Goal: Information Seeking & Learning: Stay updated

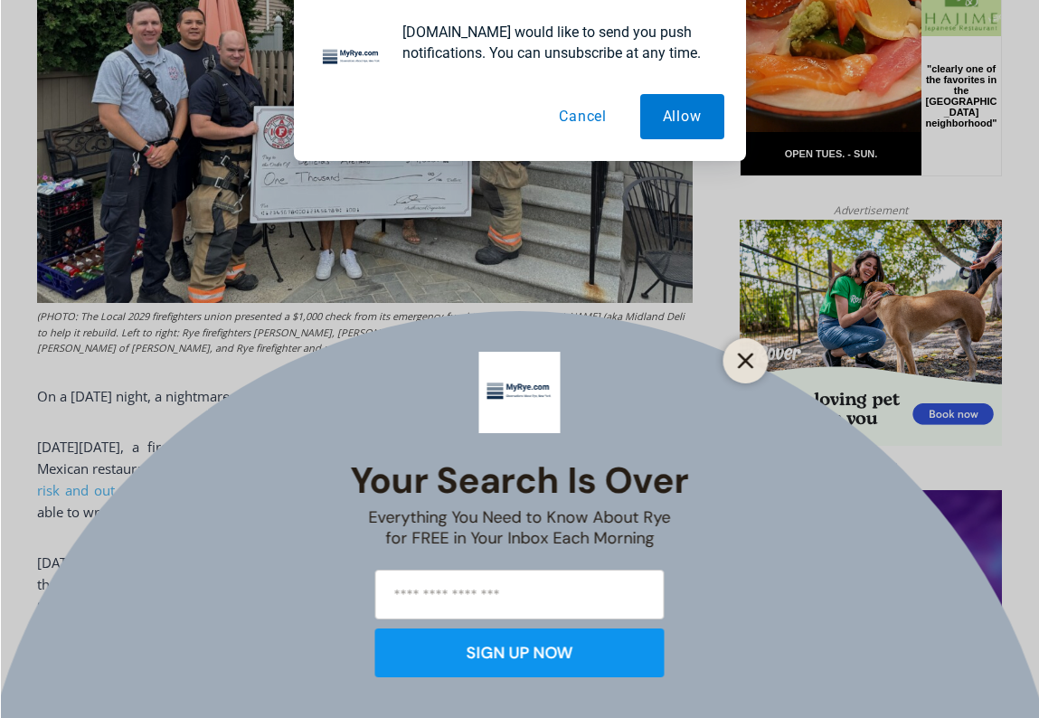
click at [751, 366] on line "Close" at bounding box center [745, 361] width 13 height 13
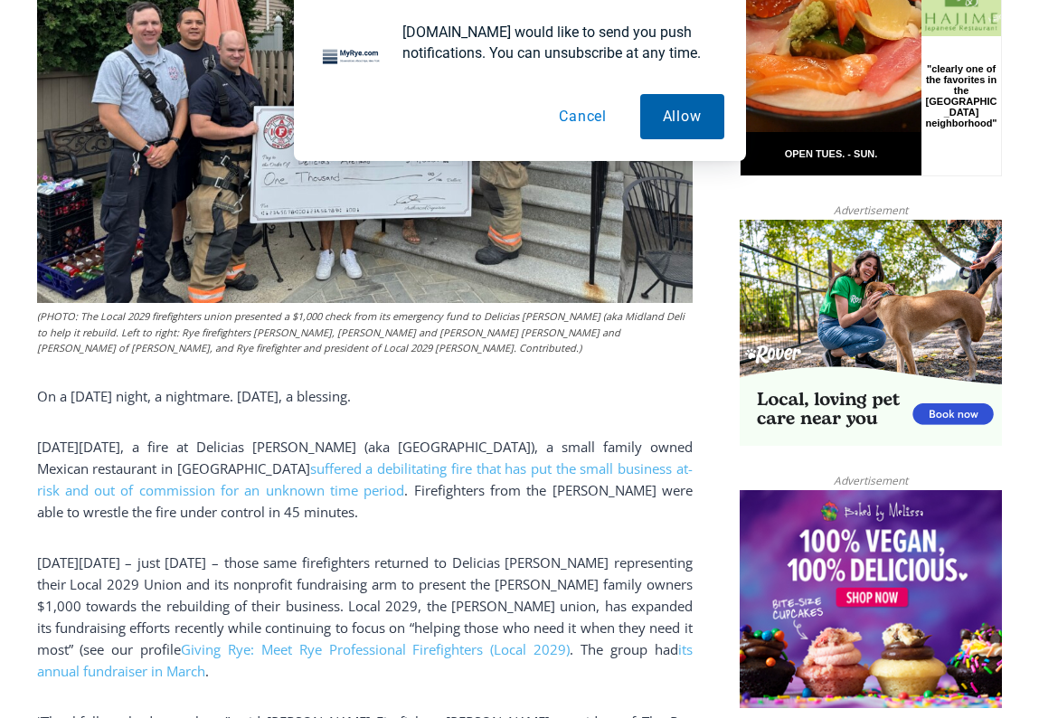
click at [669, 121] on button "Allow" at bounding box center [682, 116] width 84 height 45
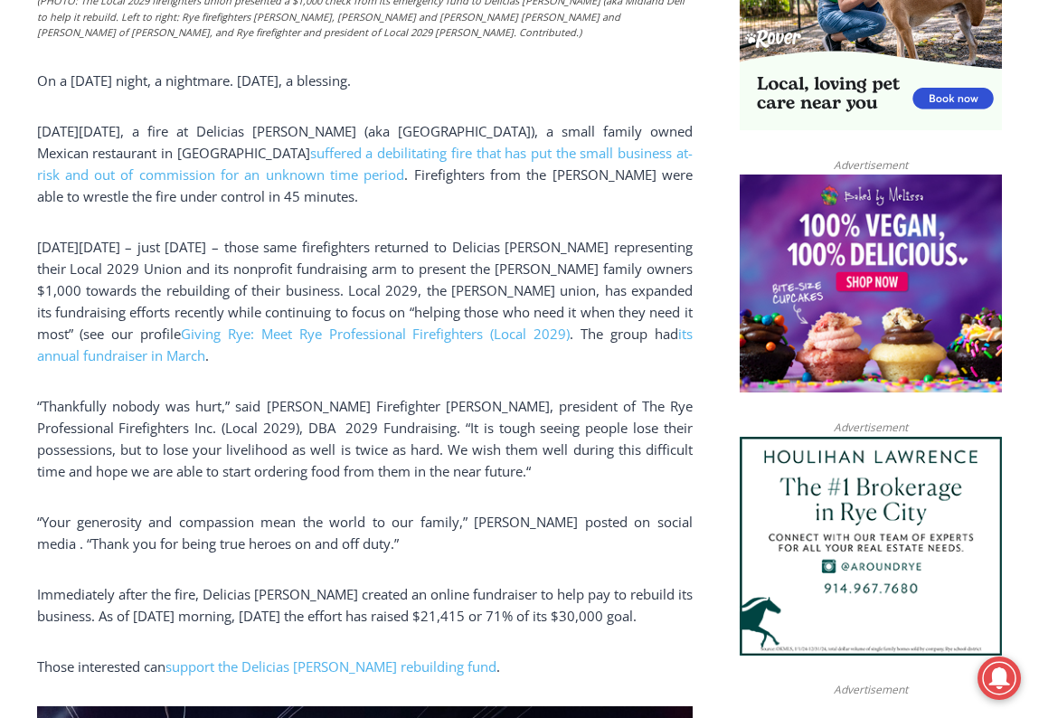
scroll to position [1312, 0]
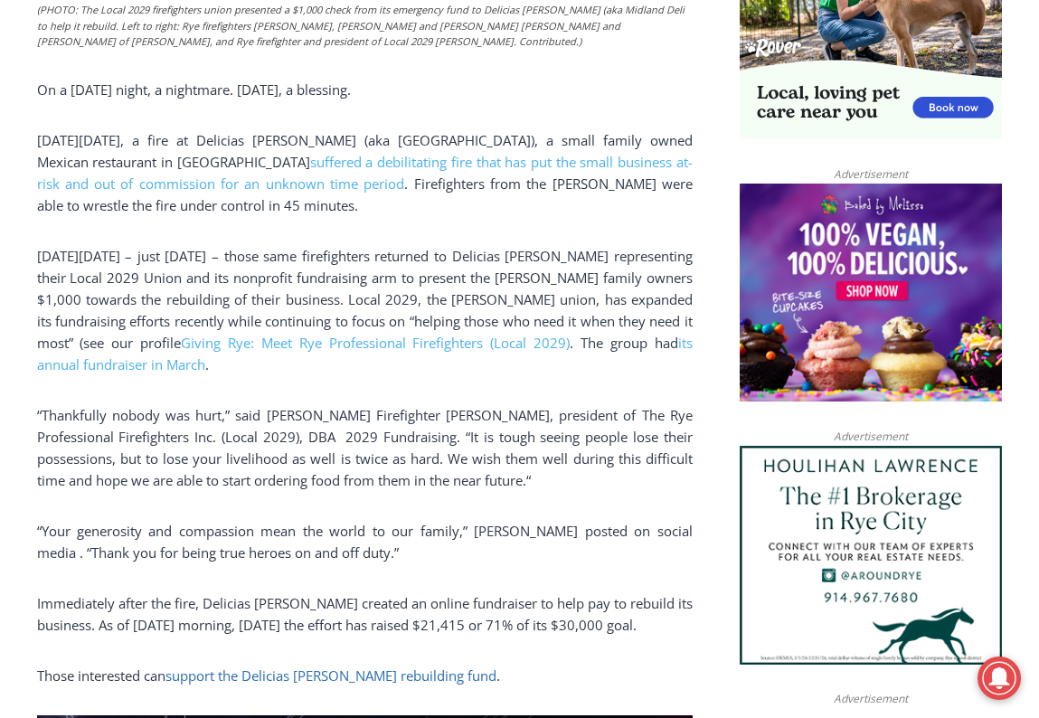
click at [331, 670] on link "support the Delicias Arellano rebuilding fund" at bounding box center [331, 676] width 331 height 18
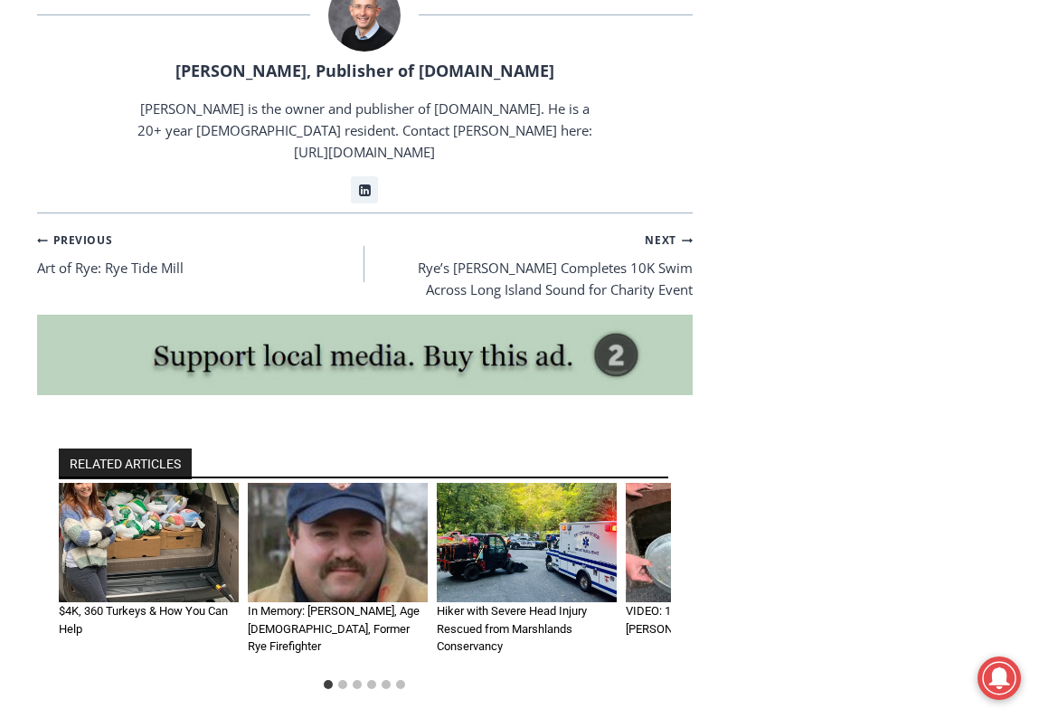
scroll to position [3370, 0]
